Goal: Task Accomplishment & Management: Use online tool/utility

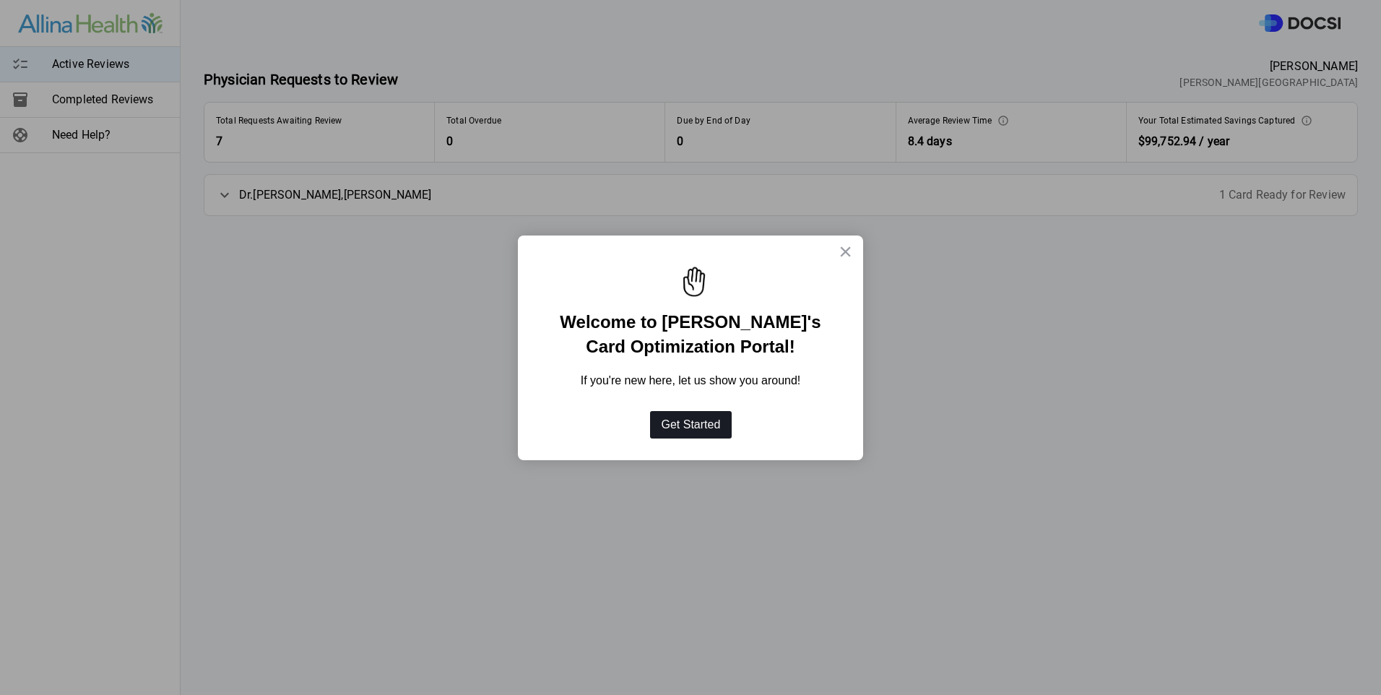
click at [725, 419] on button "Get Started" at bounding box center [691, 424] width 82 height 27
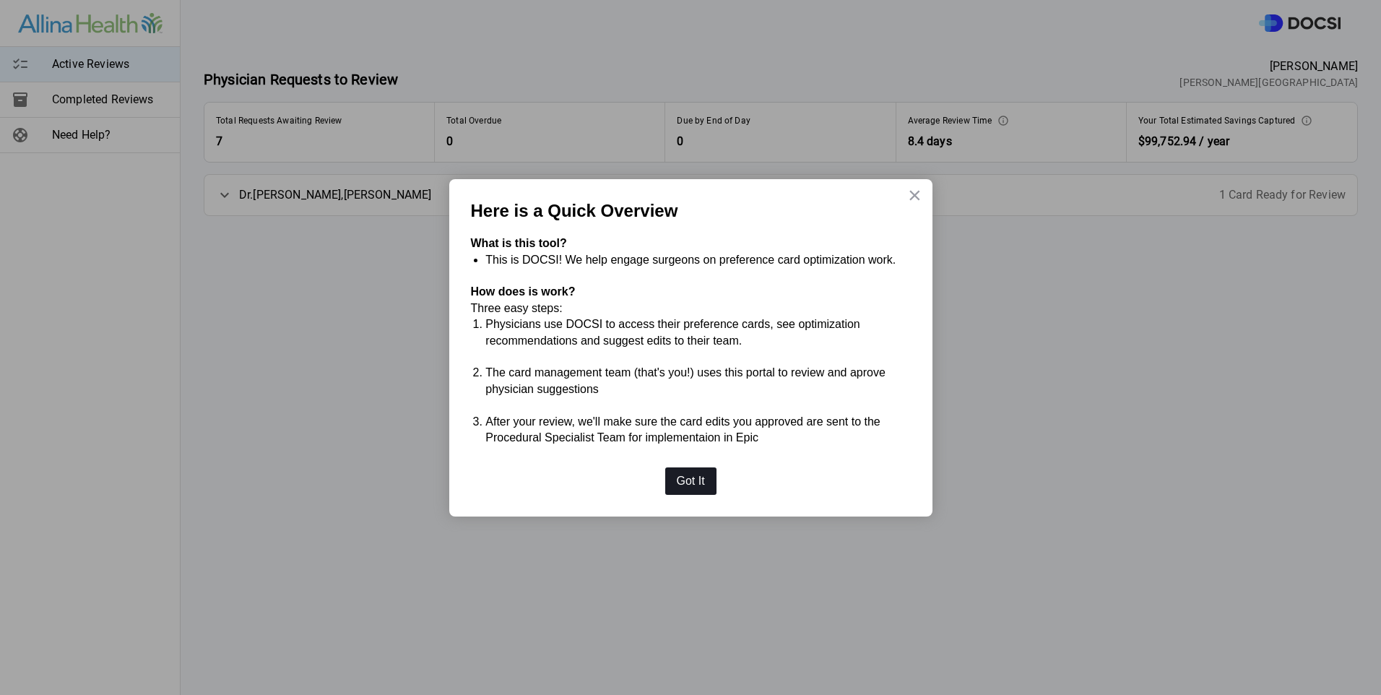
click at [704, 486] on button "Got It" at bounding box center [690, 480] width 51 height 27
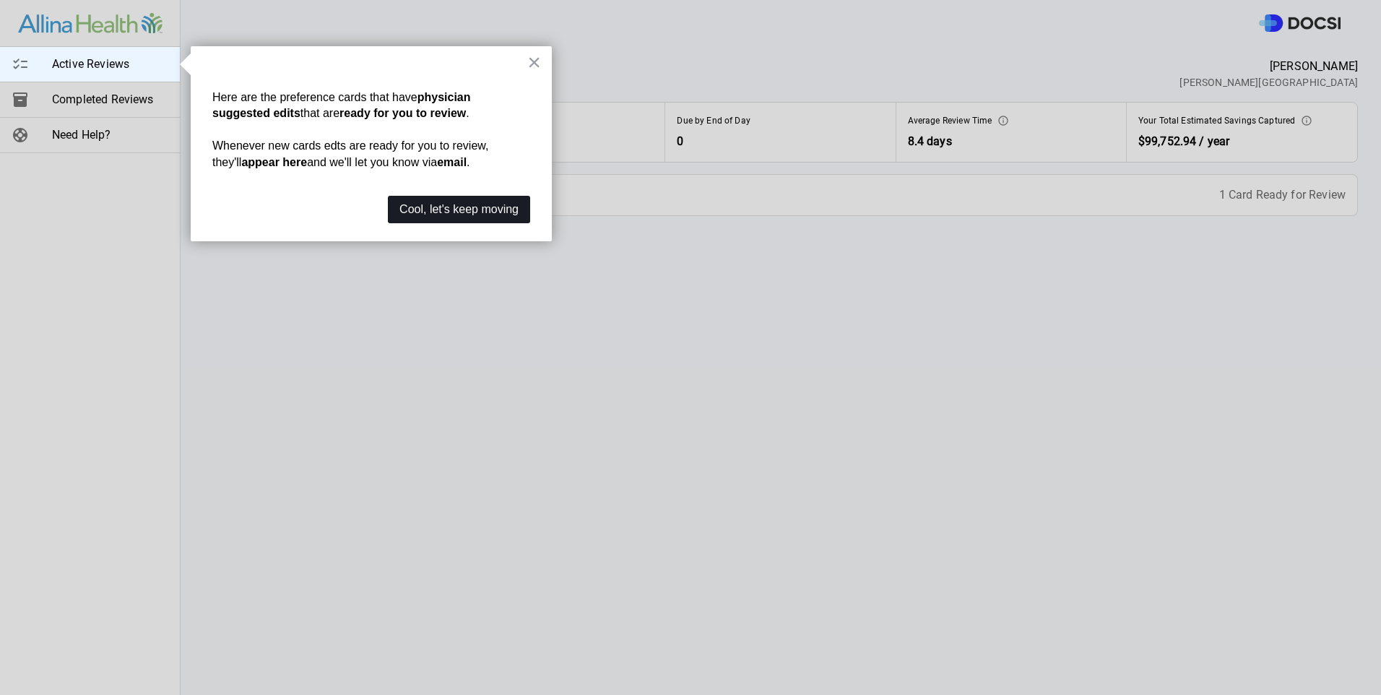
click at [467, 197] on button "Cool, let's keep moving" at bounding box center [459, 209] width 142 height 27
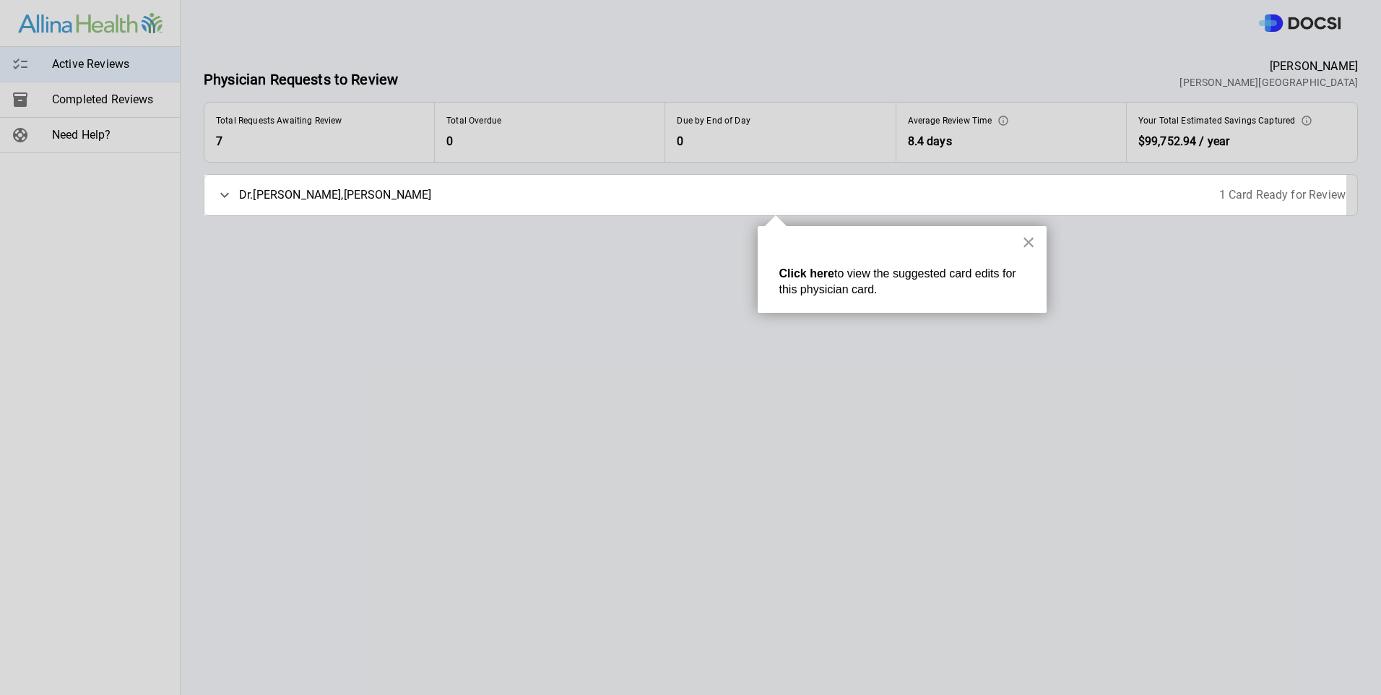
click at [1050, 229] on div at bounding box center [775, 455] width 1142 height 480
click at [1028, 242] on button "×" at bounding box center [1029, 241] width 14 height 23
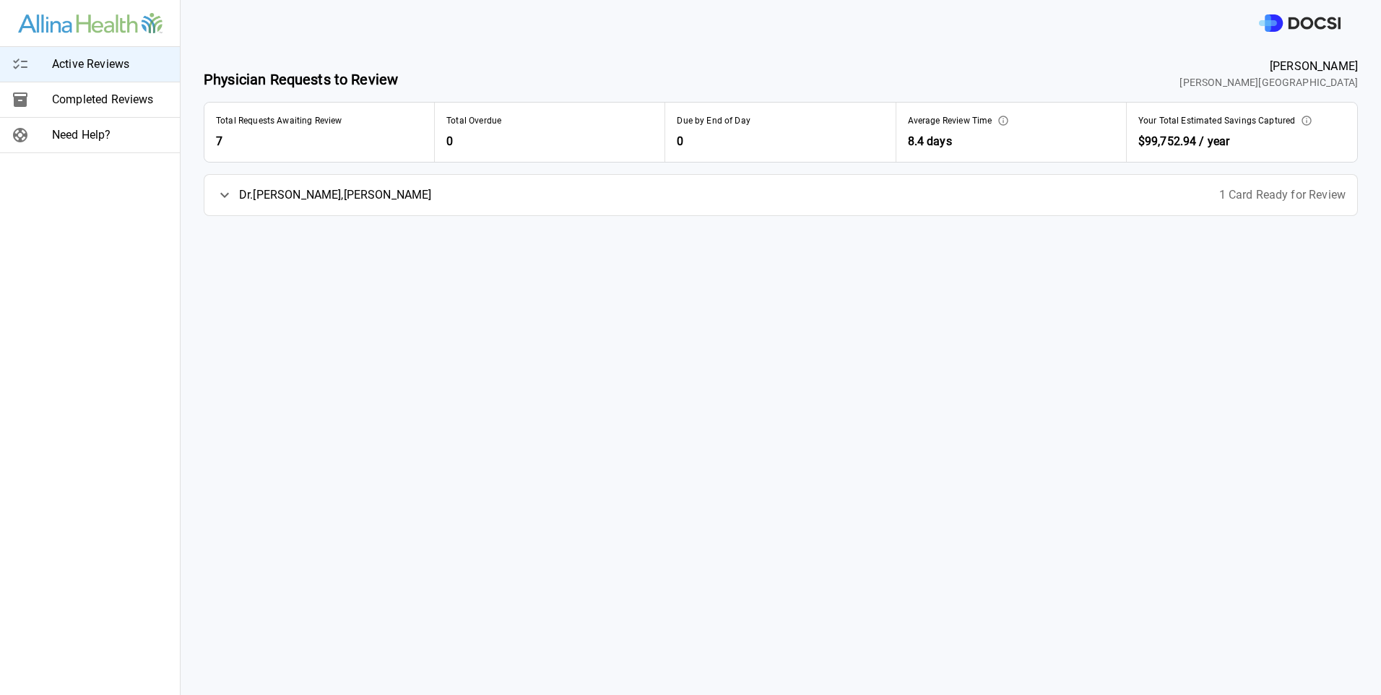
click at [277, 191] on span "[PERSON_NAME]" at bounding box center [335, 194] width 193 height 17
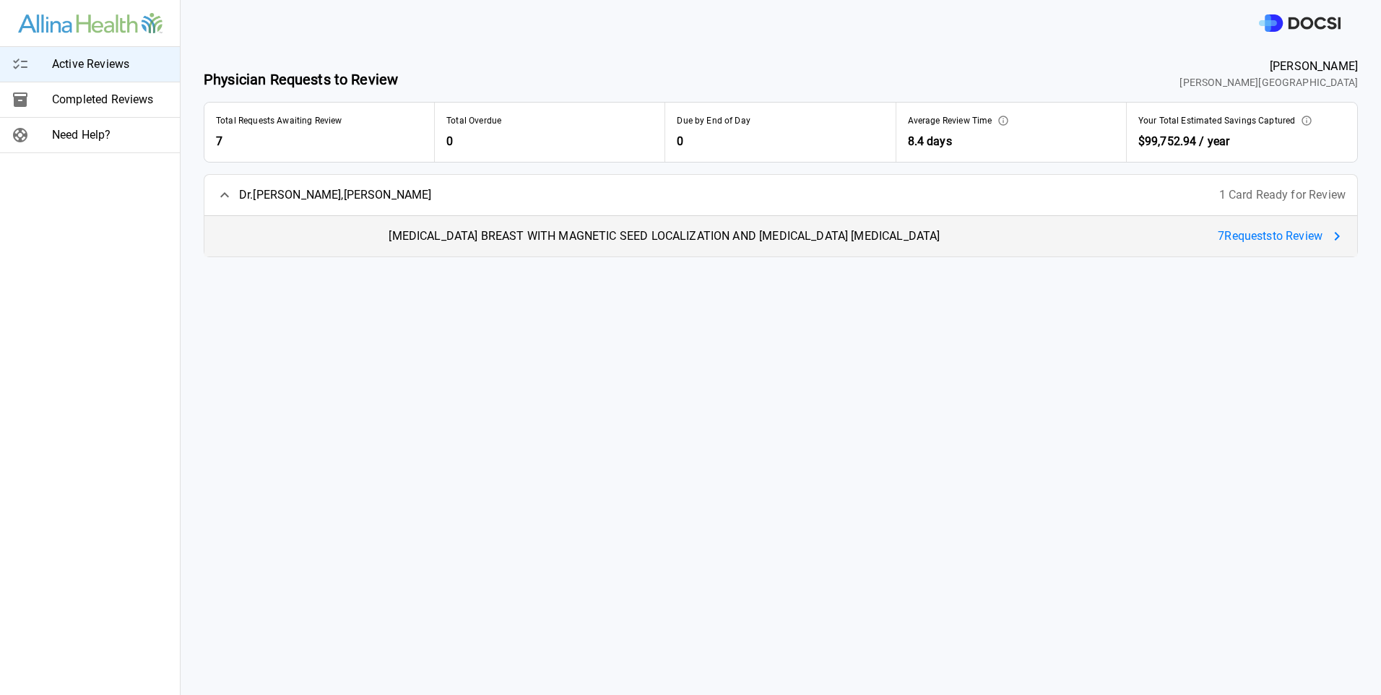
click at [277, 191] on span "[PERSON_NAME]" at bounding box center [335, 194] width 193 height 17
